Goal: Navigation & Orientation: Find specific page/section

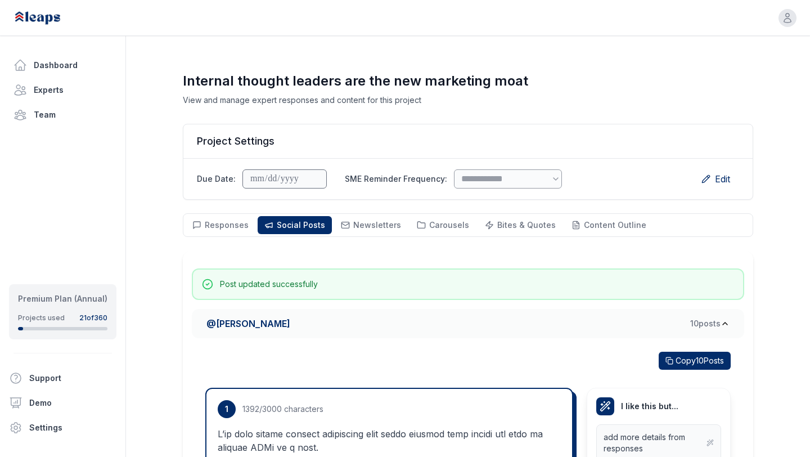
select select "*"
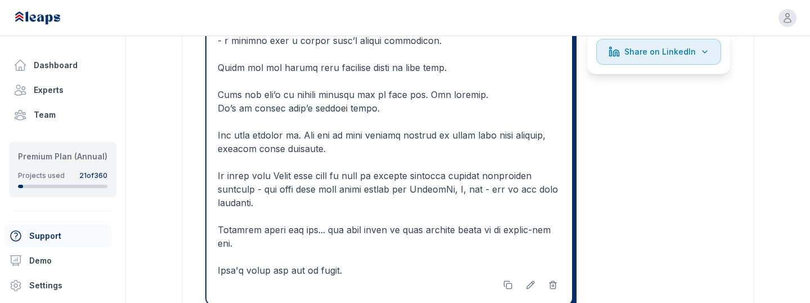
scroll to position [2864, 0]
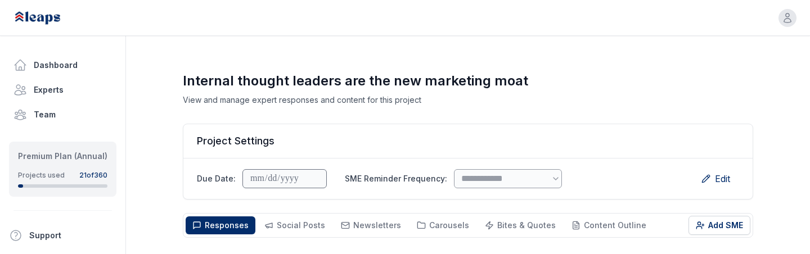
select select "*"
click at [296, 234] on button "Social Posts Social" at bounding box center [295, 226] width 74 height 18
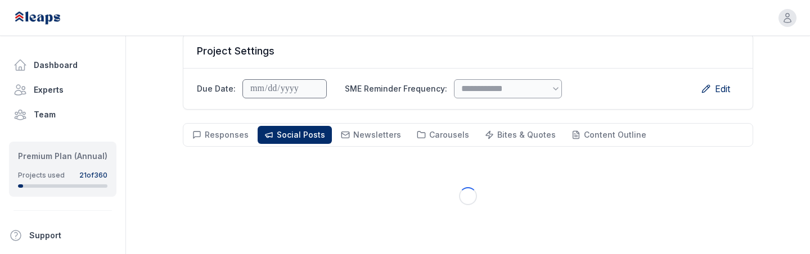
scroll to position [92, 0]
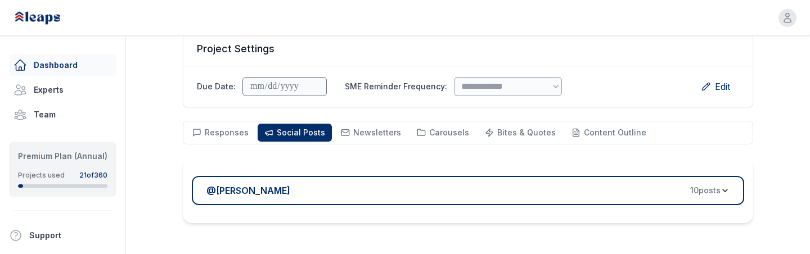
click at [92, 58] on link "Dashboard" at bounding box center [62, 65] width 107 height 23
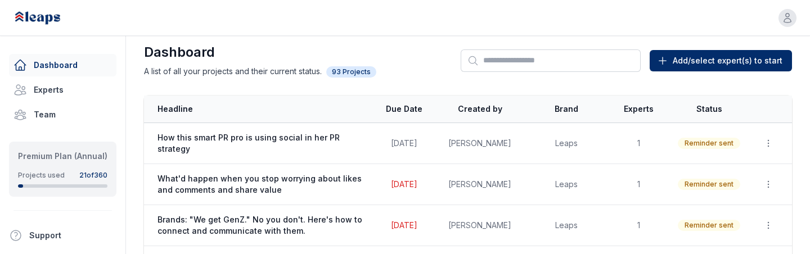
scroll to position [92, 0]
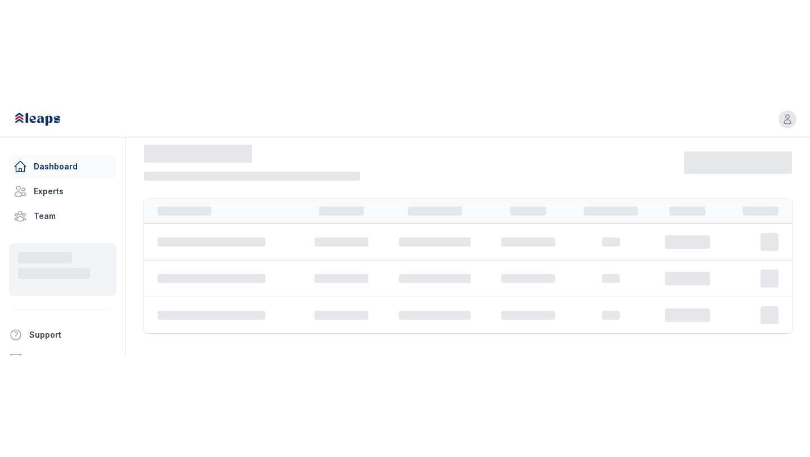
scroll to position [15, 0]
